Goal: Obtain resource: Obtain resource

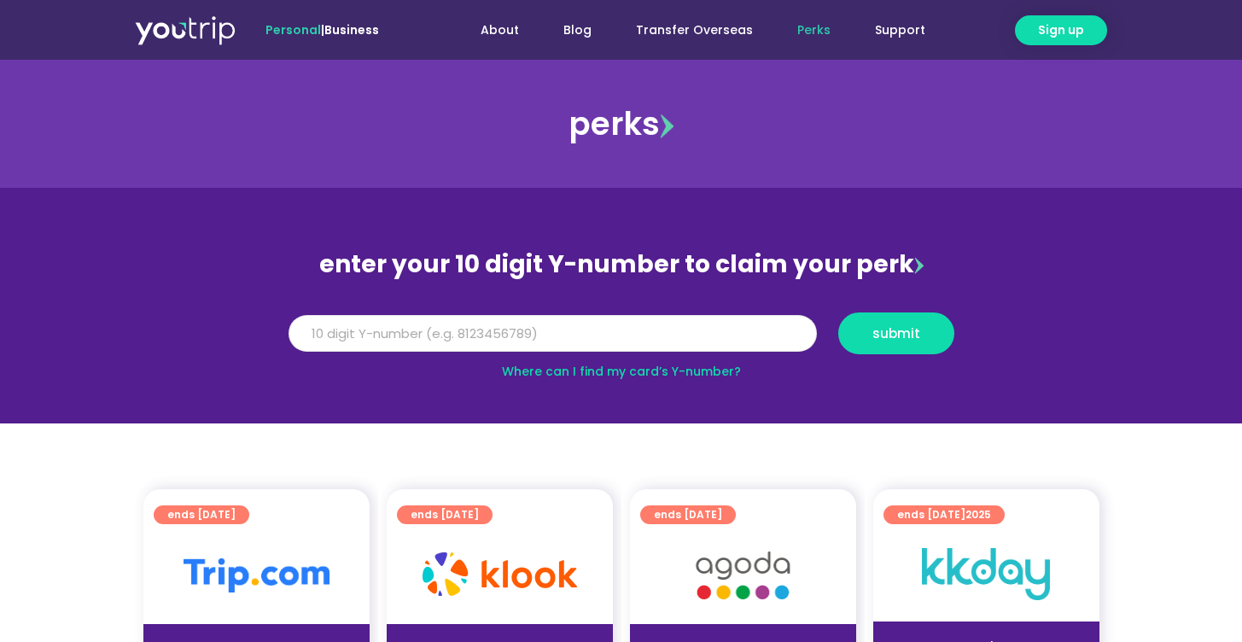
click at [458, 333] on input "Y Number" at bounding box center [552, 334] width 528 height 38
click at [509, 26] on link "About" at bounding box center [499, 31] width 83 height 32
click at [490, 330] on input "Y Number" at bounding box center [552, 334] width 528 height 38
type input "8120027954"
click at [838, 312] on button "submit" at bounding box center [896, 333] width 116 height 42
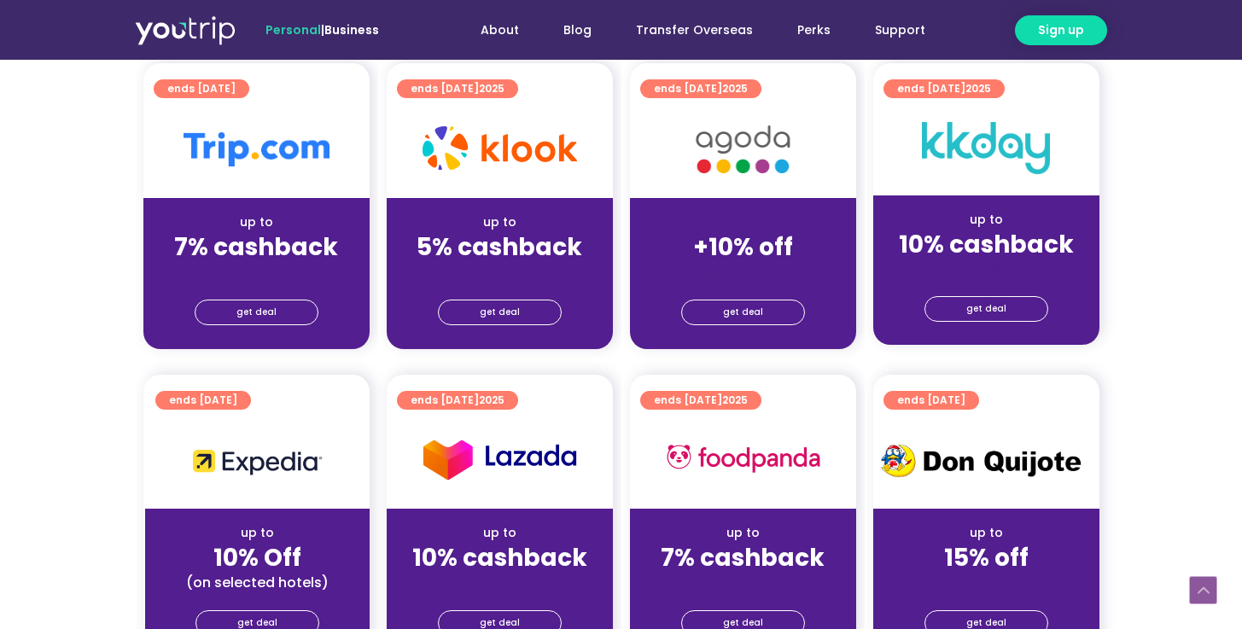
scroll to position [407, 0]
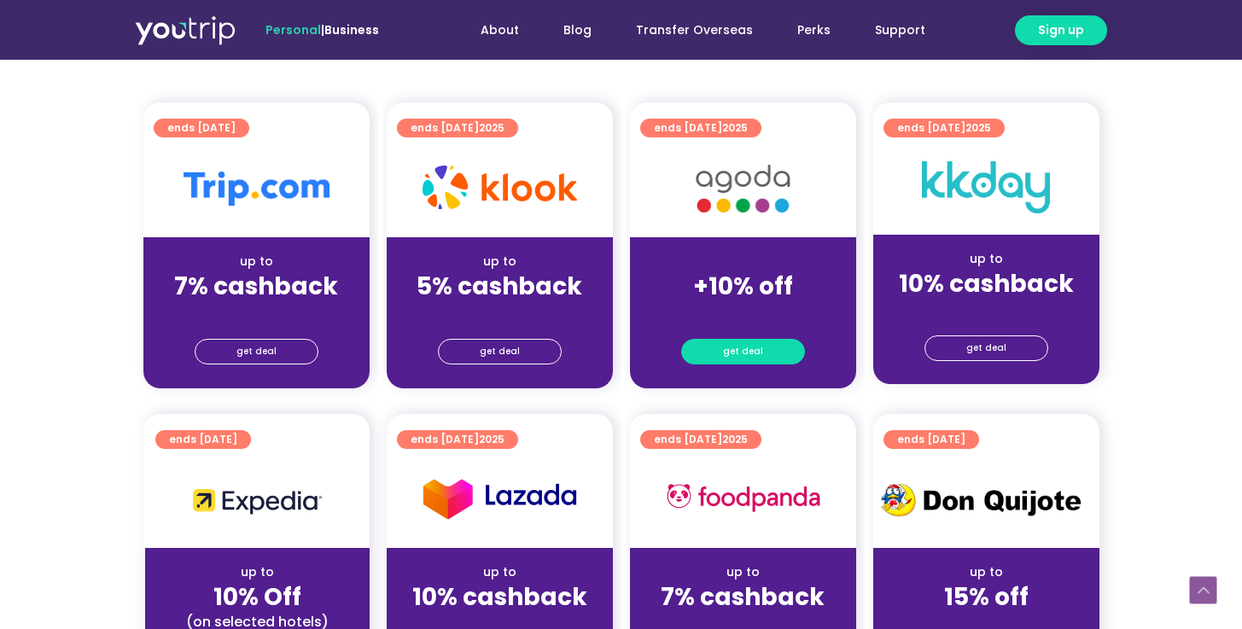
click at [767, 347] on link "get deal" at bounding box center [743, 352] width 124 height 26
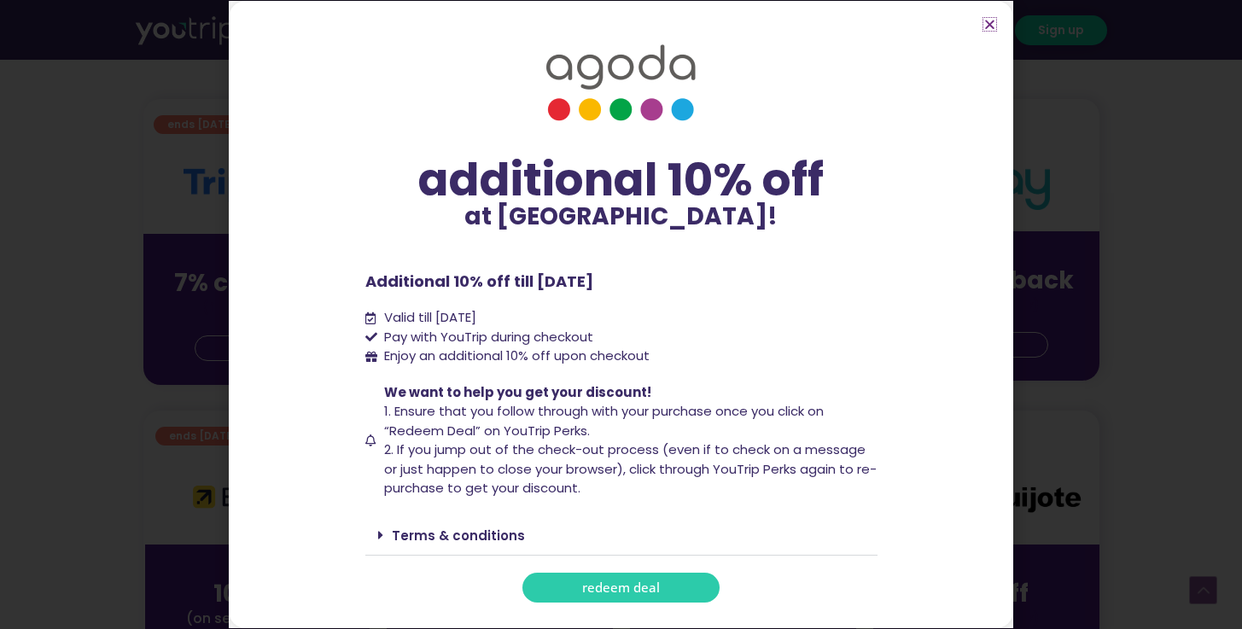
scroll to position [414, 0]
click at [990, 20] on icon "Close" at bounding box center [989, 24] width 13 height 13
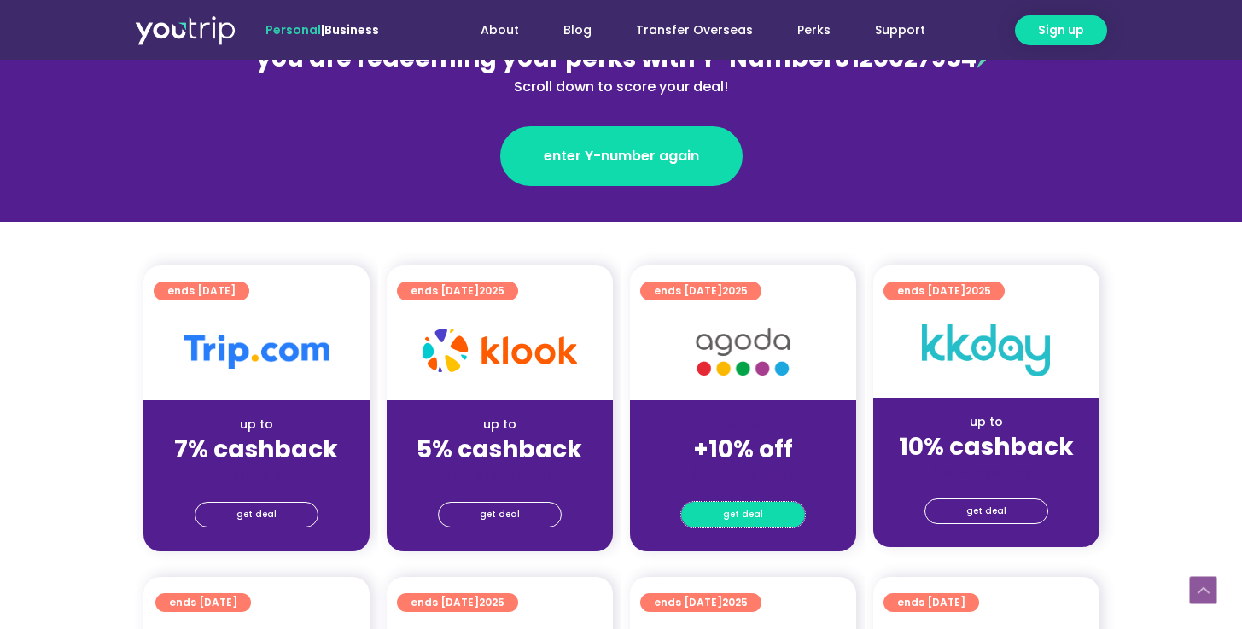
scroll to position [0, 0]
